Goal: Find specific page/section: Find specific page/section

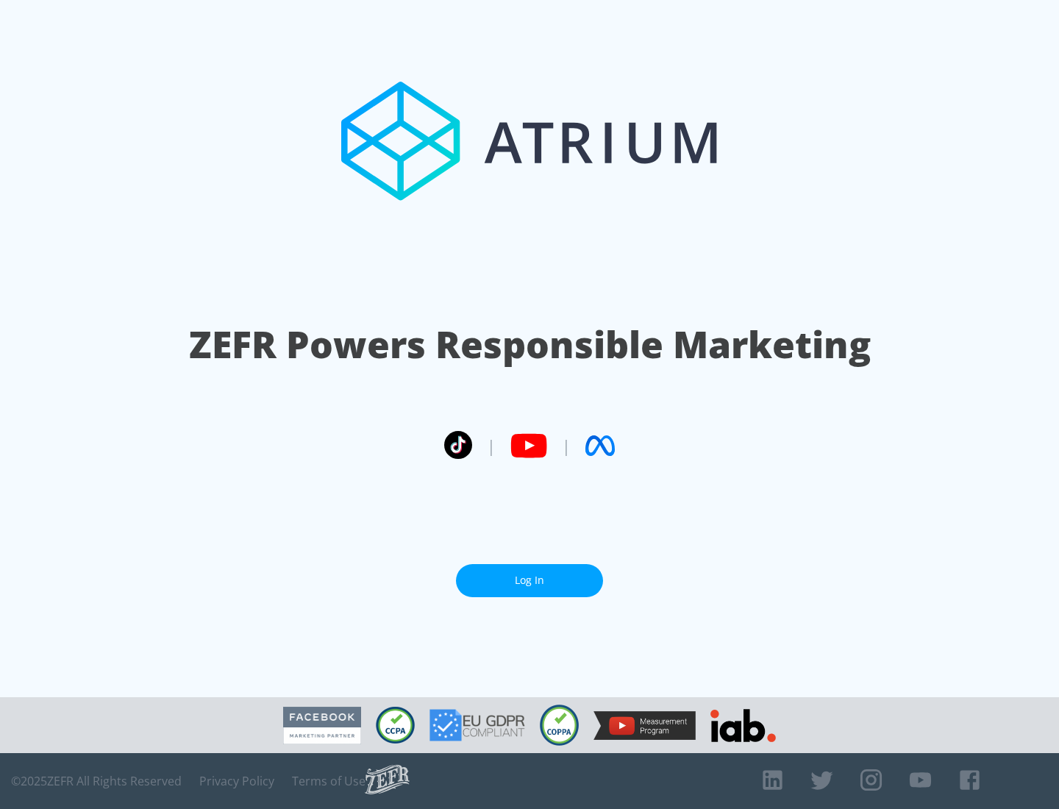
click at [529, 580] on link "Log In" at bounding box center [529, 580] width 147 height 33
